Goal: Find specific page/section: Find specific page/section

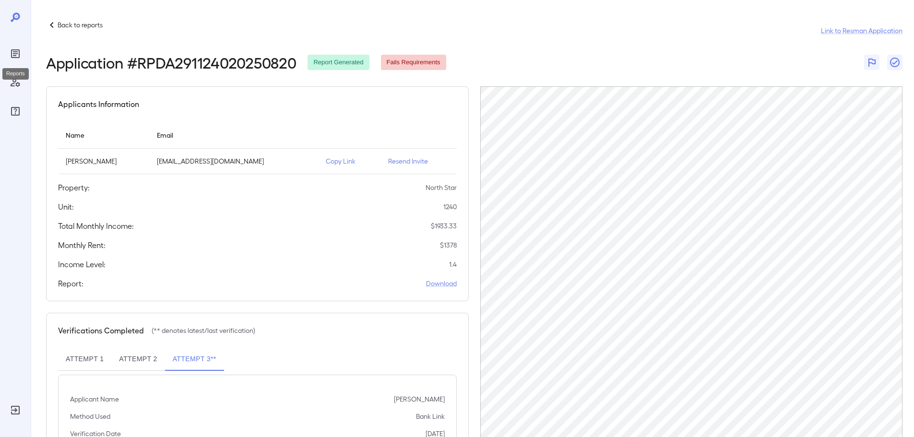
click at [13, 48] on div "Reports" at bounding box center [15, 53] width 15 height 15
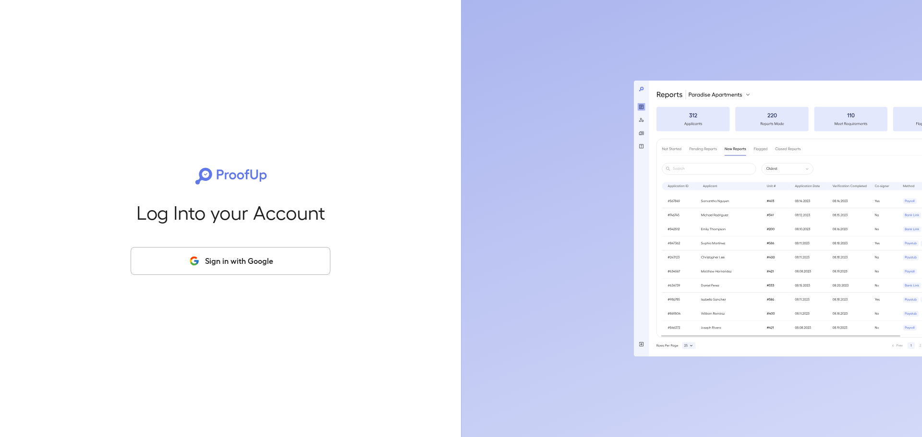
click at [208, 258] on button "Sign in with Google" at bounding box center [231, 261] width 200 height 28
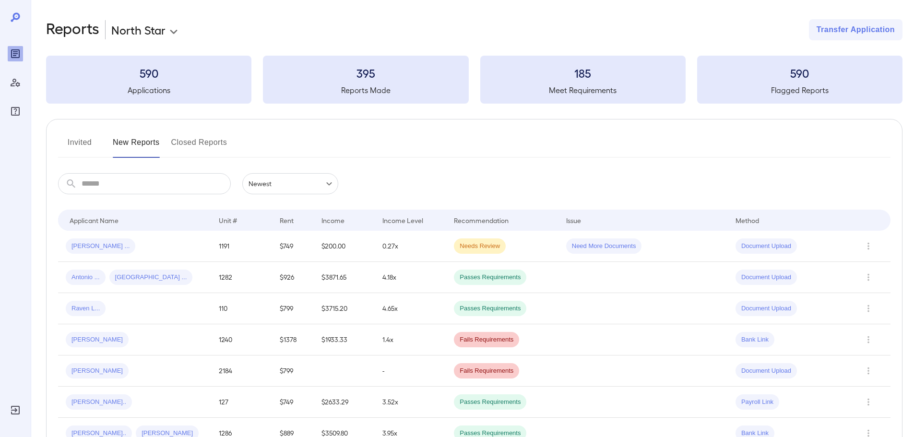
click at [145, 183] on input "text" at bounding box center [156, 183] width 149 height 21
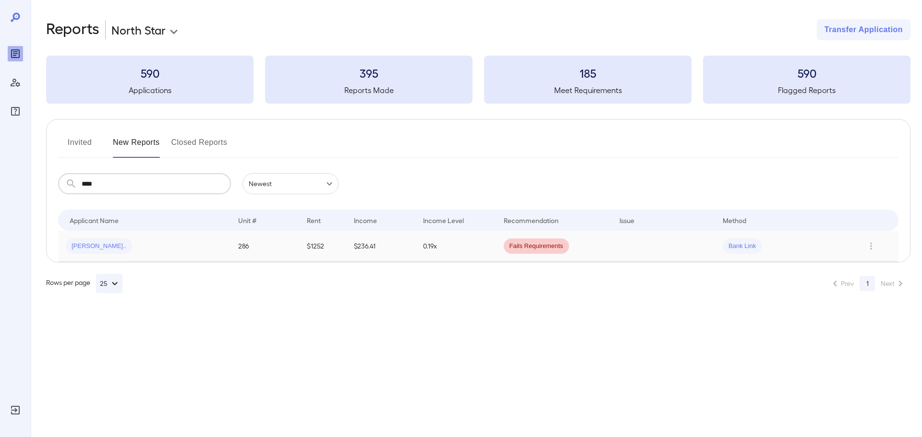
type input "****"
click at [148, 249] on div "Oscar E..." at bounding box center [144, 246] width 157 height 15
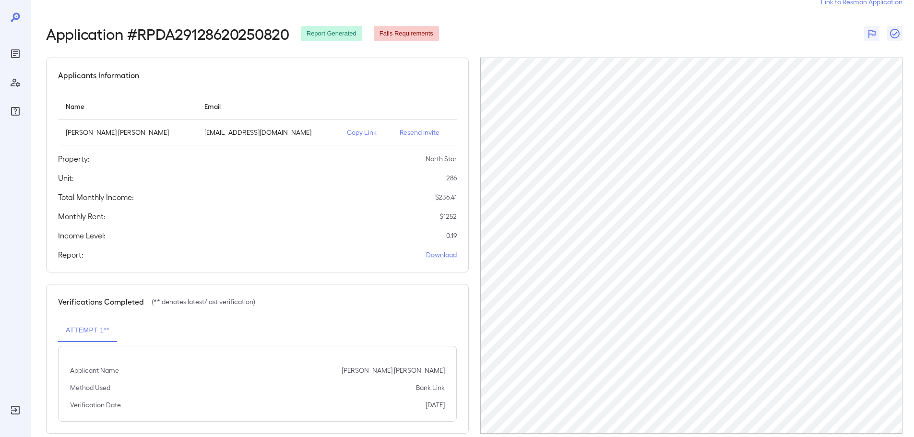
scroll to position [45, 0]
